Goal: Task Accomplishment & Management: Use online tool/utility

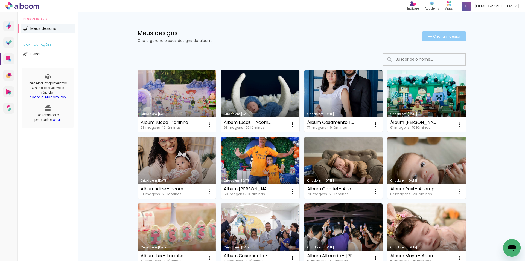
click at [437, 38] on span "Criar um design" at bounding box center [447, 36] width 28 height 4
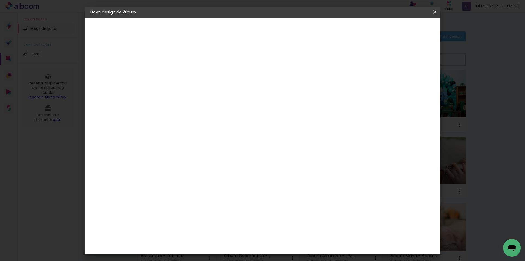
click at [180, 73] on input at bounding box center [180, 73] width 0 height 8
type input "Álbum Heloísa -"
type paper-input "Álbum Heloísa -"
type input "Álbum Heloísa - 7 anos"
type paper-input "Álbum Heloísa - 7 anos"
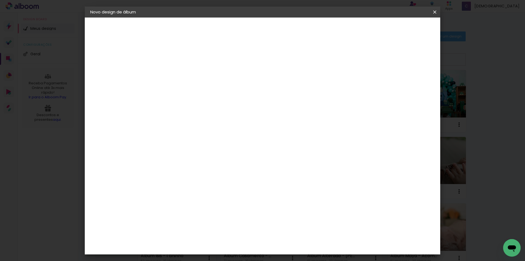
click at [0, 0] on slot "Avançar" at bounding box center [0, 0] width 0 height 0
click at [0, 0] on slot "Tamanho Livre" at bounding box center [0, 0] width 0 height 0
click at [282, 25] on paper-button "Avançar" at bounding box center [268, 28] width 27 height 9
drag, startPoint x: 164, startPoint y: 156, endPoint x: 190, endPoint y: 141, distance: 30.0
click at [185, 113] on div "30 cm cm cm mm A maioria das encadernadoras sugere 5mm de sangria." at bounding box center [285, 91] width 258 height 44
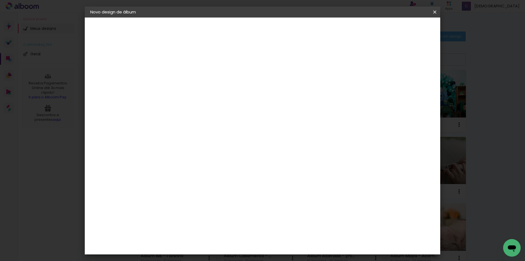
type input "25"
type paper-input "25"
drag, startPoint x: 292, startPoint y: 212, endPoint x: 307, endPoint y: 206, distance: 16.7
click at [307, 206] on paper-input-container "60 cm" at bounding box center [296, 211] width 25 height 14
type input "40"
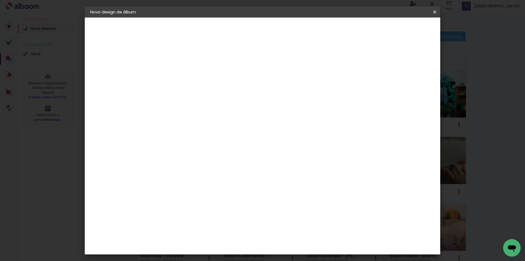
type paper-input "40"
click at [374, 63] on div at bounding box center [371, 62] width 5 height 5
type paper-checkbox "on"
click at [401, 31] on span "Iniciar design" at bounding box center [388, 29] width 25 height 4
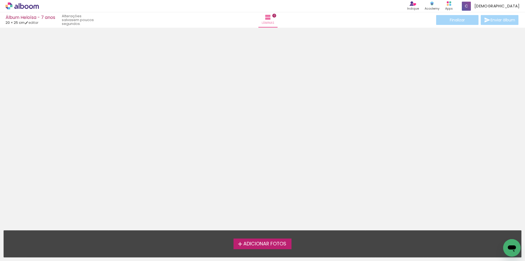
click at [251, 243] on span "Adicionar Fotos" at bounding box center [264, 243] width 43 height 5
click at [0, 0] on input "file" at bounding box center [0, 0] width 0 height 0
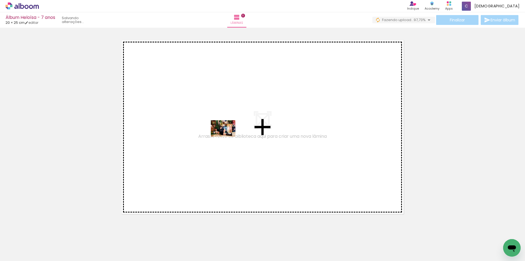
drag, startPoint x: 94, startPoint y: 244, endPoint x: 236, endPoint y: 124, distance: 185.7
click at [236, 124] on quentale-workspace at bounding box center [262, 130] width 525 height 261
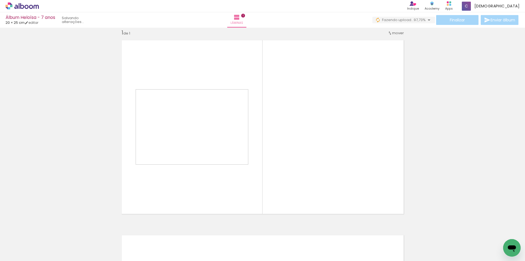
scroll to position [7, 0]
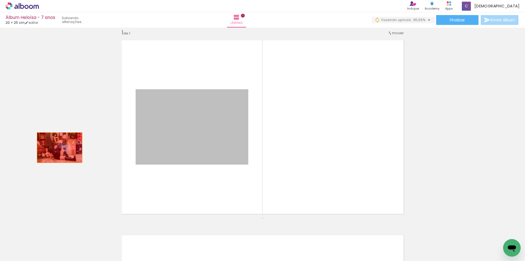
drag, startPoint x: 199, startPoint y: 127, endPoint x: 55, endPoint y: 155, distance: 146.6
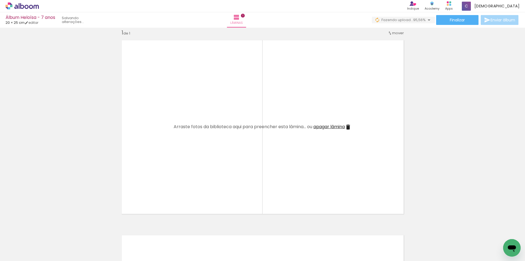
scroll to position [0, 430]
drag, startPoint x: 210, startPoint y: 242, endPoint x: 196, endPoint y: 179, distance: 65.1
click at [200, 193] on quentale-workspace at bounding box center [262, 130] width 525 height 261
click at [196, 179] on quentale-layouter at bounding box center [263, 126] width 290 height 181
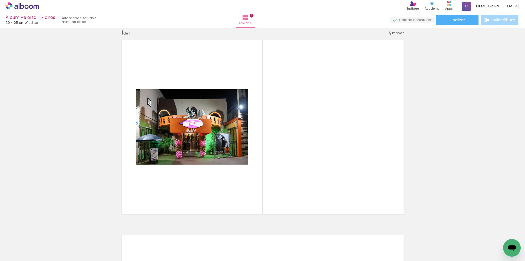
scroll to position [0, 0]
